Goal: Obtain resource: Download file/media

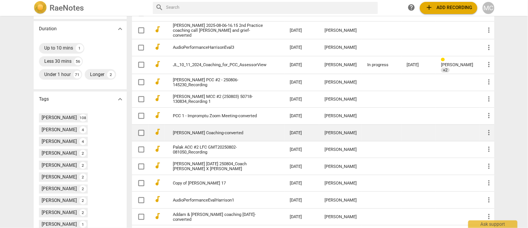
scroll to position [197, 0]
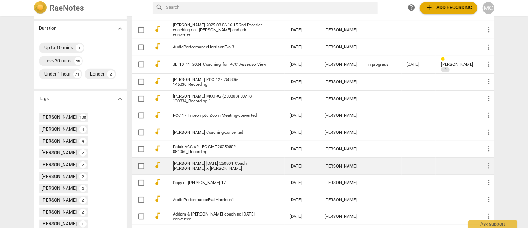
click at [206, 171] on link "[PERSON_NAME] [DATE] 250804_Coach [PERSON_NAME] X [PERSON_NAME]" at bounding box center [219, 166] width 93 height 10
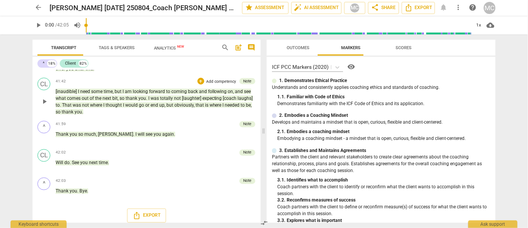
scroll to position [4149, 0]
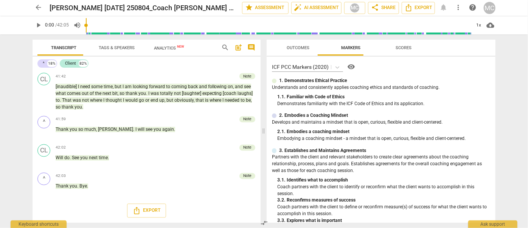
drag, startPoint x: 17, startPoint y: 138, endPoint x: 20, endPoint y: 25, distance: 112.4
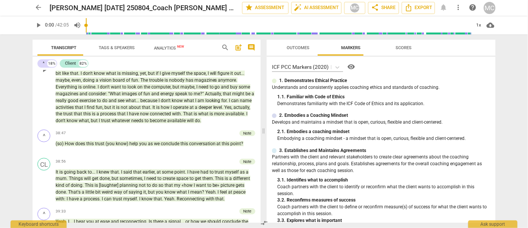
drag, startPoint x: 10, startPoint y: 135, endPoint x: 77, endPoint y: 93, distance: 78.8
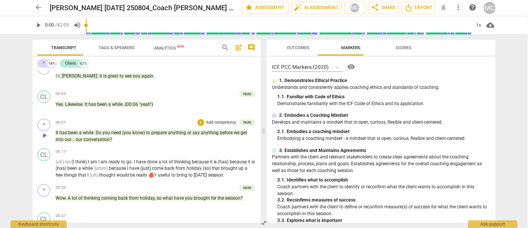
scroll to position [0, 0]
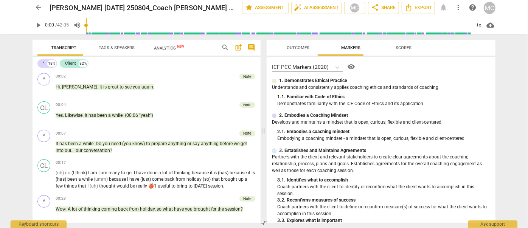
click at [460, 6] on span "more_vert" at bounding box center [458, 8] width 8 height 8
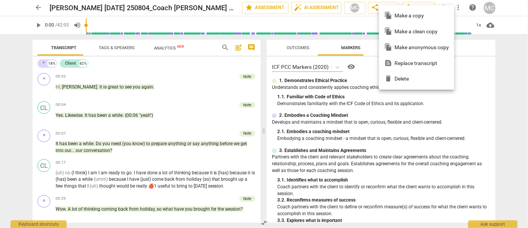
click at [435, 32] on div "file_copy Make a clean copy" at bounding box center [416, 32] width 65 height 16
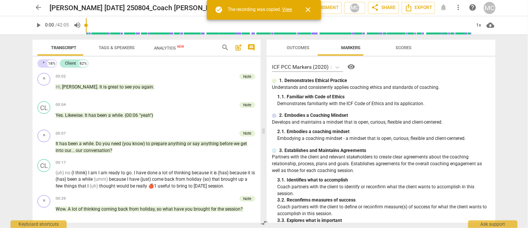
click at [288, 10] on link "View" at bounding box center [288, 9] width 10 height 5
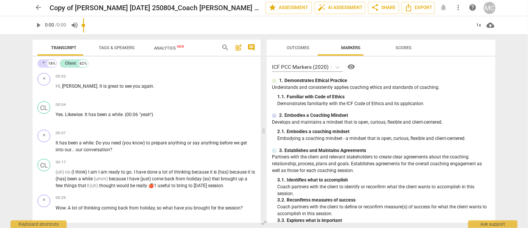
click at [103, 49] on span "Tags & Speakers" at bounding box center [117, 47] width 36 height 5
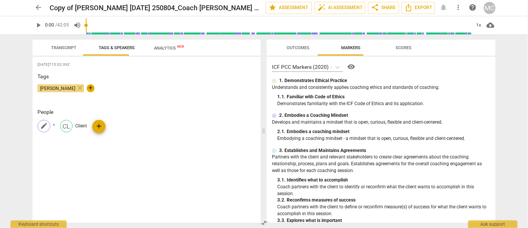
click at [54, 124] on p "^" at bounding box center [54, 126] width 2 height 7
type input "Coach"
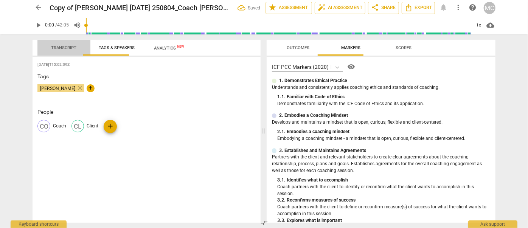
click at [65, 44] on span "Transcript" at bounding box center [63, 47] width 41 height 9
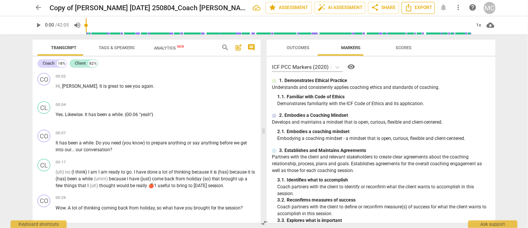
click at [427, 7] on span "Export" at bounding box center [419, 8] width 28 height 8
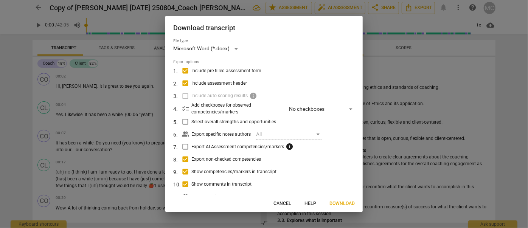
click at [337, 198] on button "Download" at bounding box center [342, 204] width 36 height 12
